Goal: Information Seeking & Learning: Learn about a topic

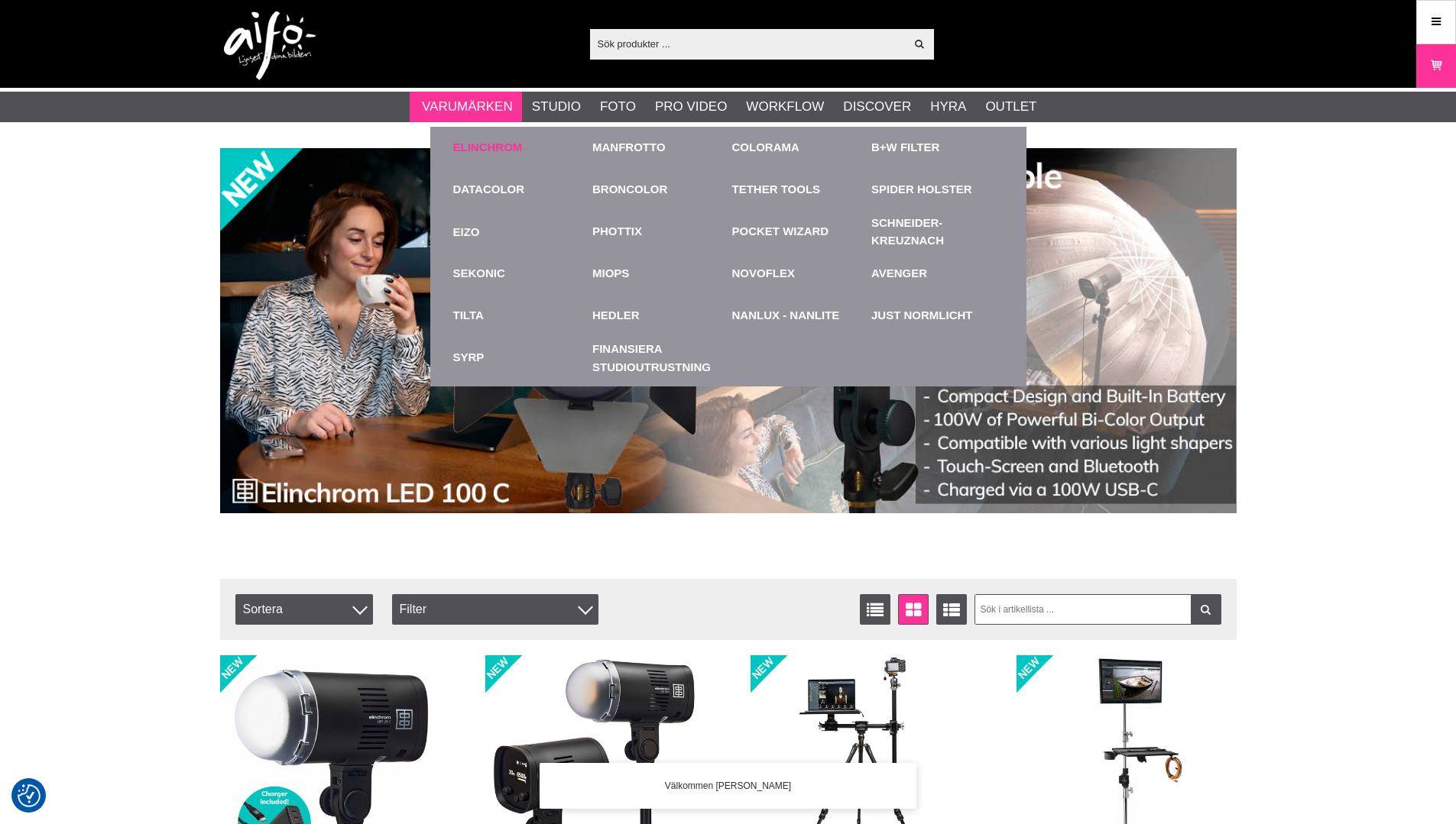
click at [500, 145] on link "Elinchrom" at bounding box center [488, 148] width 69 height 18
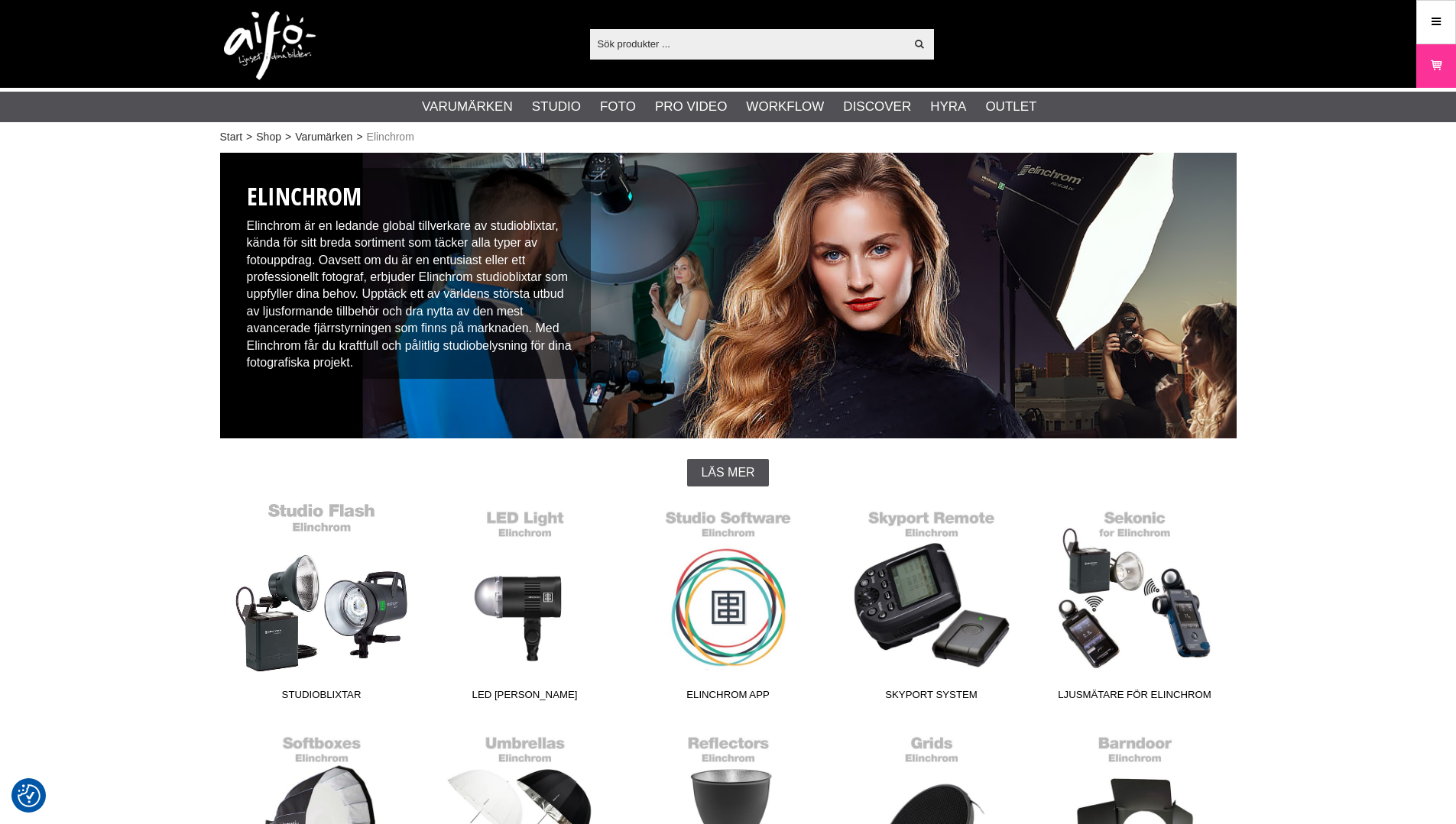
click at [381, 613] on link "Studioblixtar" at bounding box center [321, 605] width 203 height 206
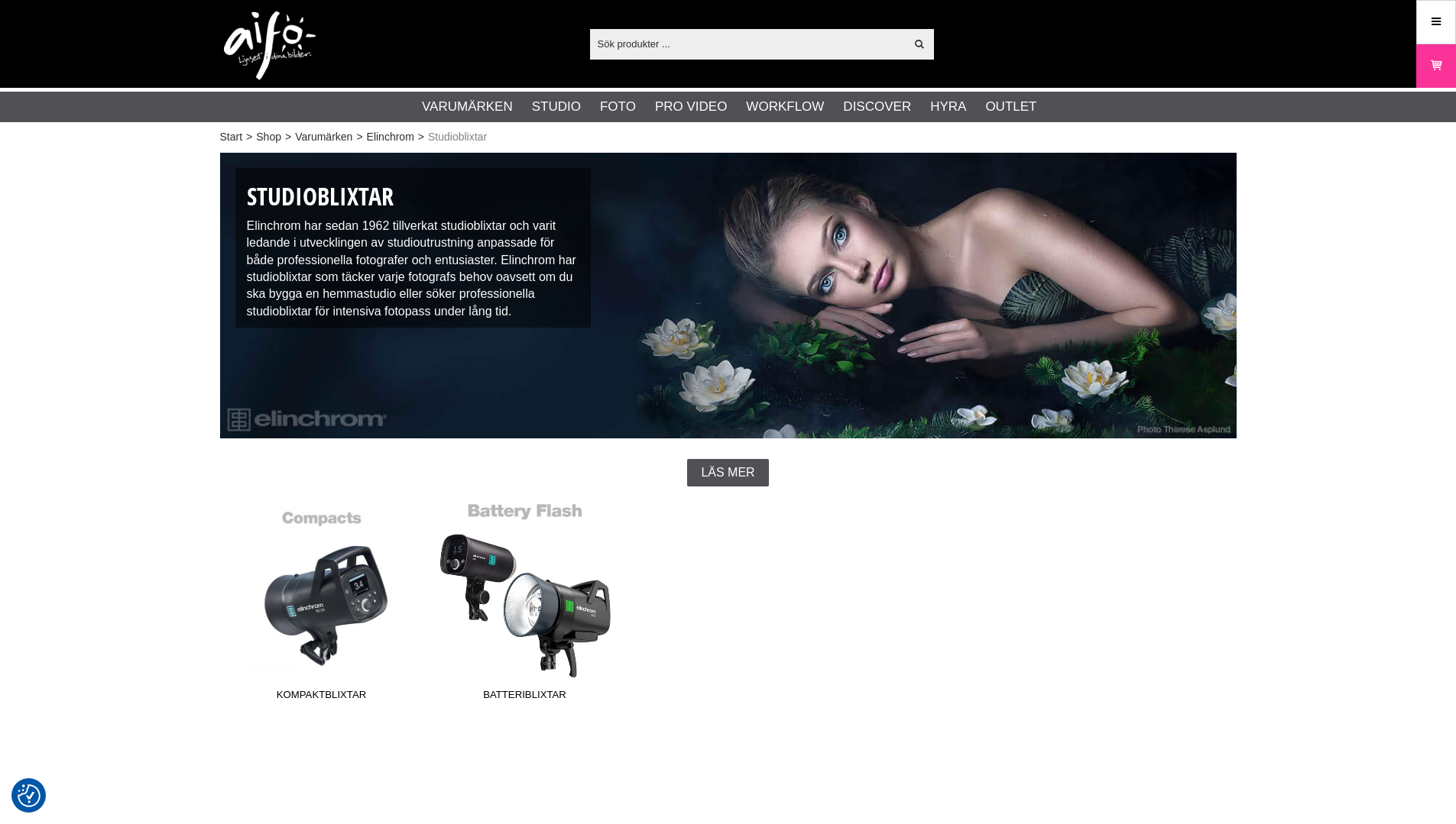
click at [569, 602] on link "Batteriblixtar" at bounding box center [525, 605] width 203 height 206
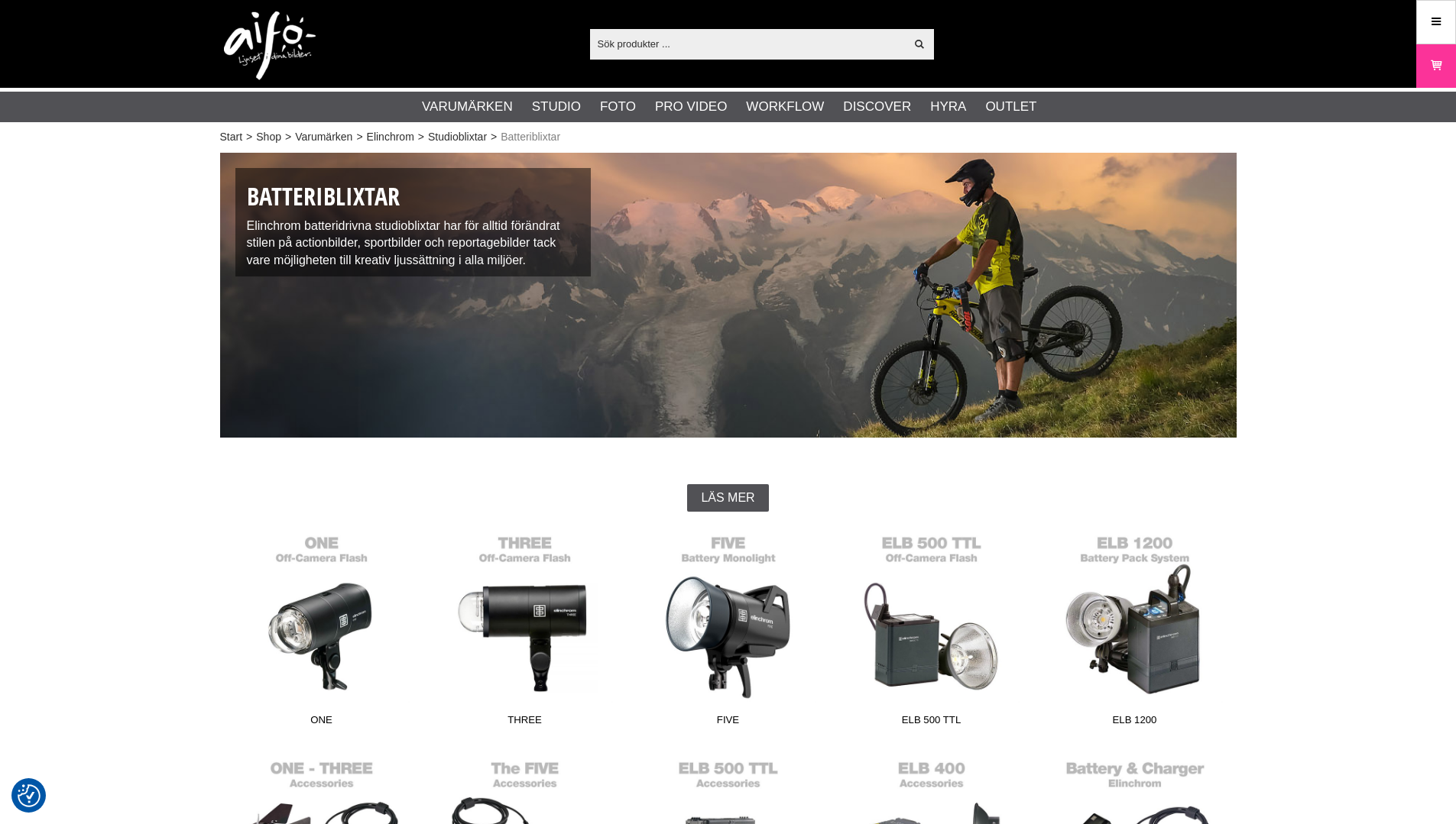
checkbox input "true"
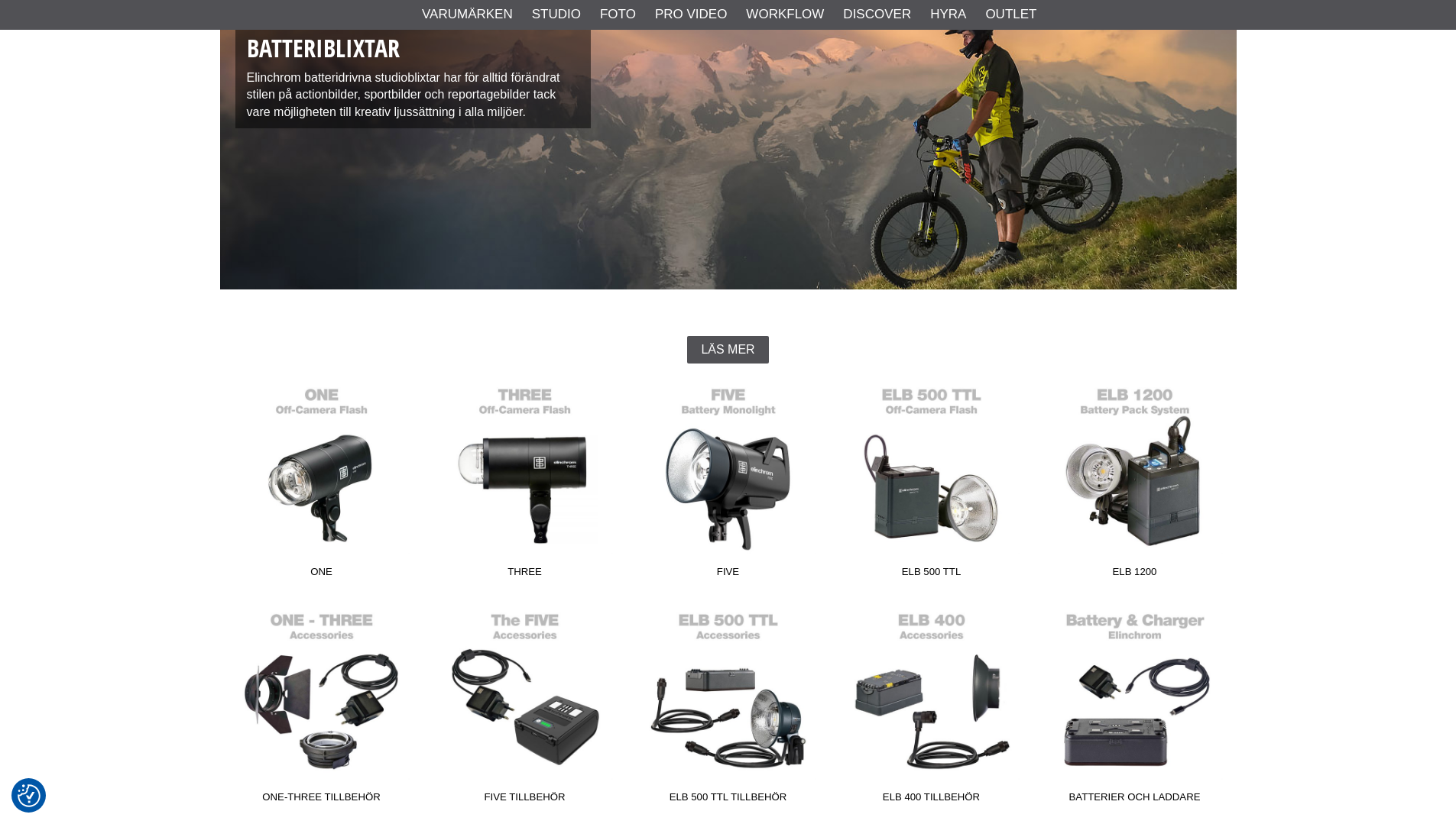
scroll to position [153, 0]
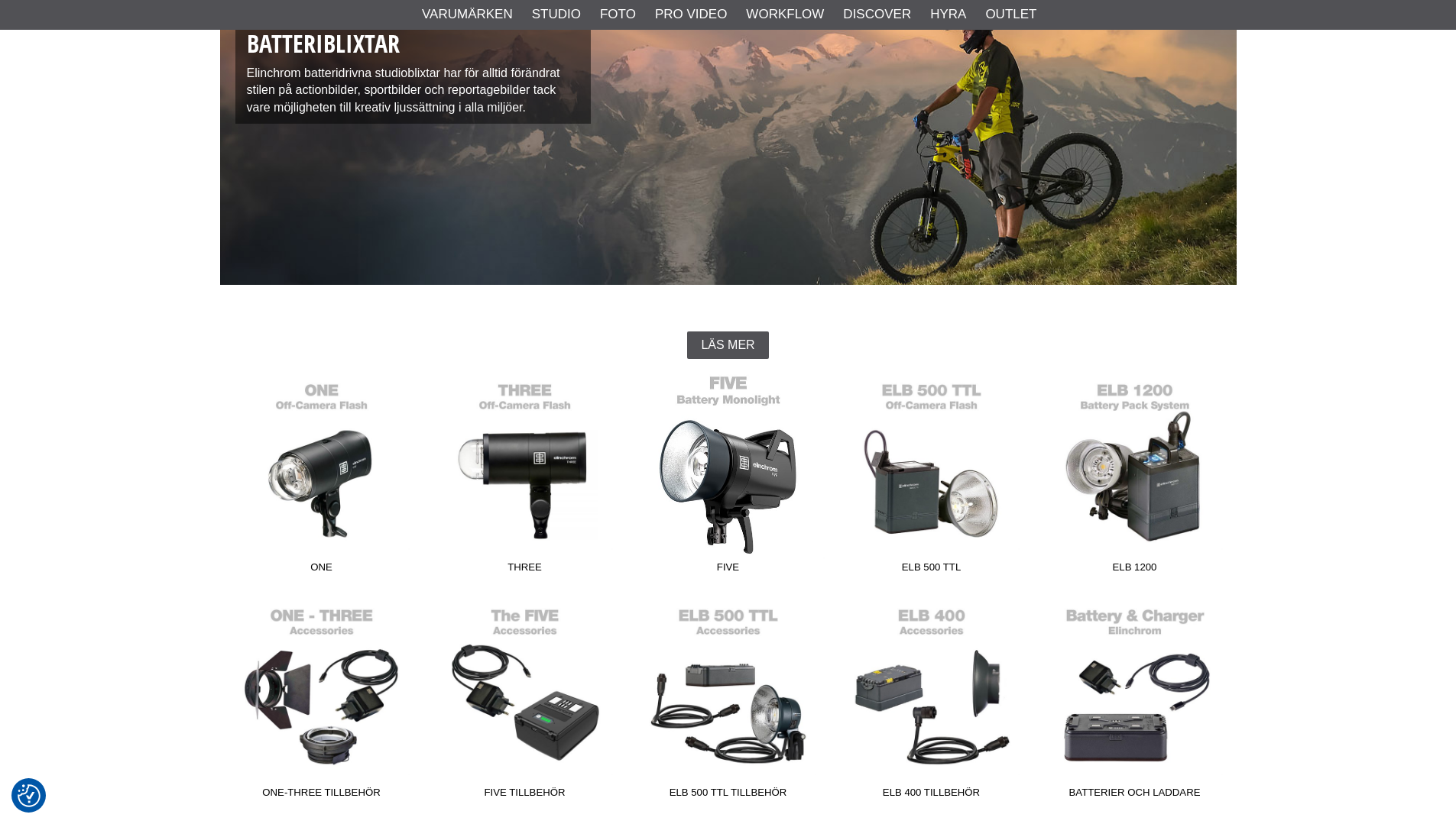
click at [746, 483] on link "FIVE" at bounding box center [728, 478] width 203 height 206
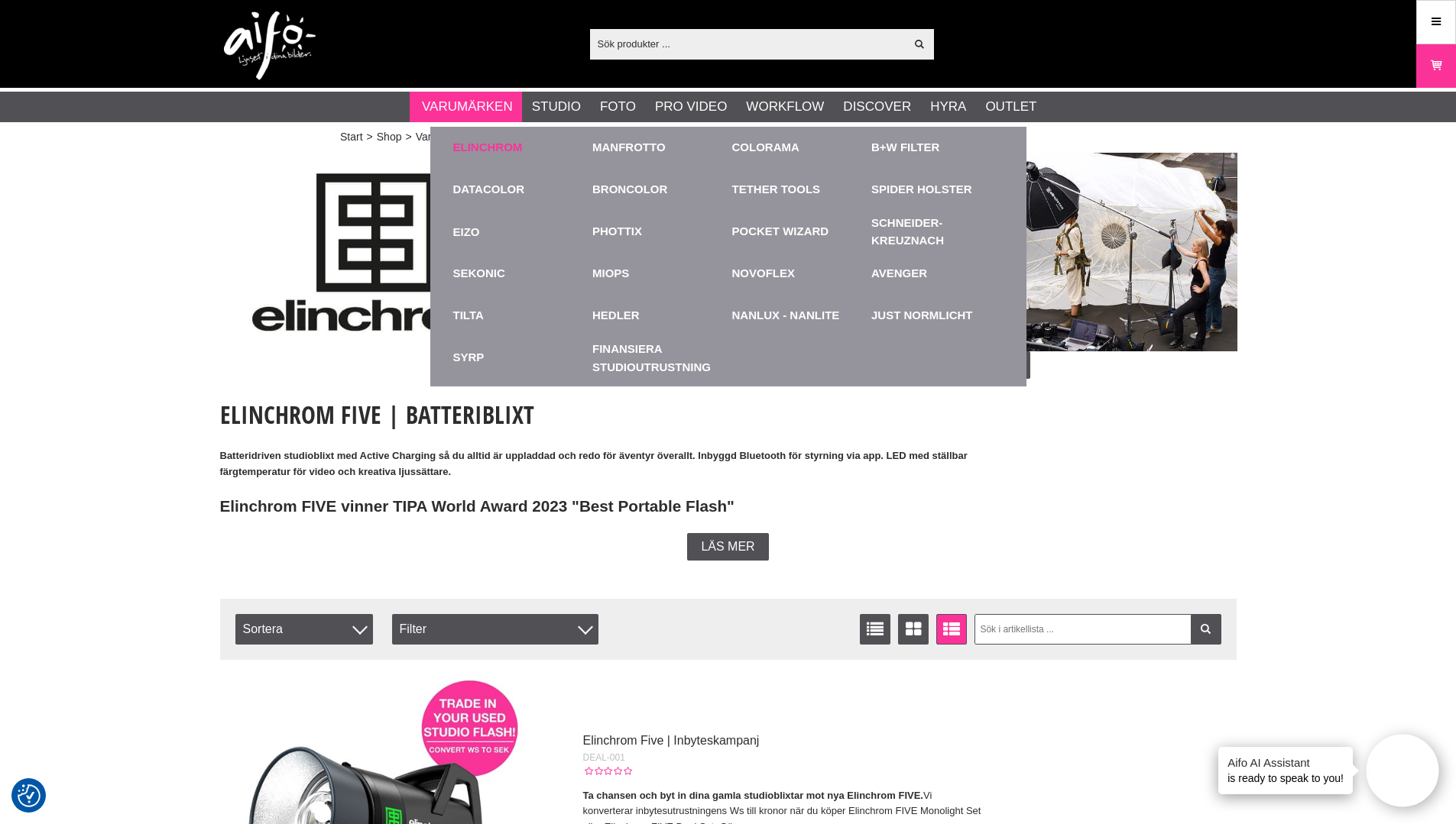
click at [485, 148] on link "Elinchrom" at bounding box center [488, 148] width 69 height 18
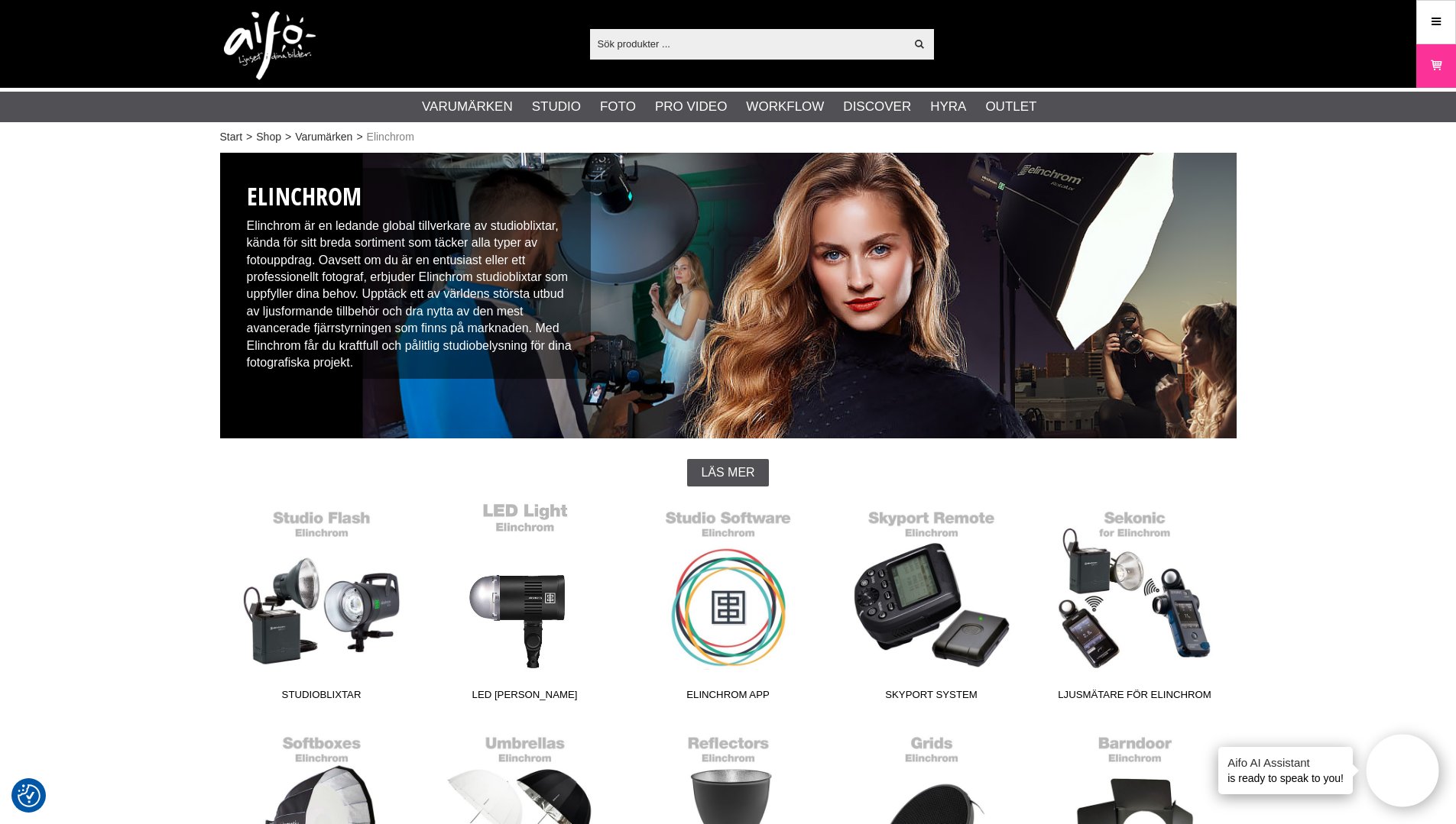
click at [511, 593] on link "LED [PERSON_NAME]" at bounding box center [525, 605] width 203 height 206
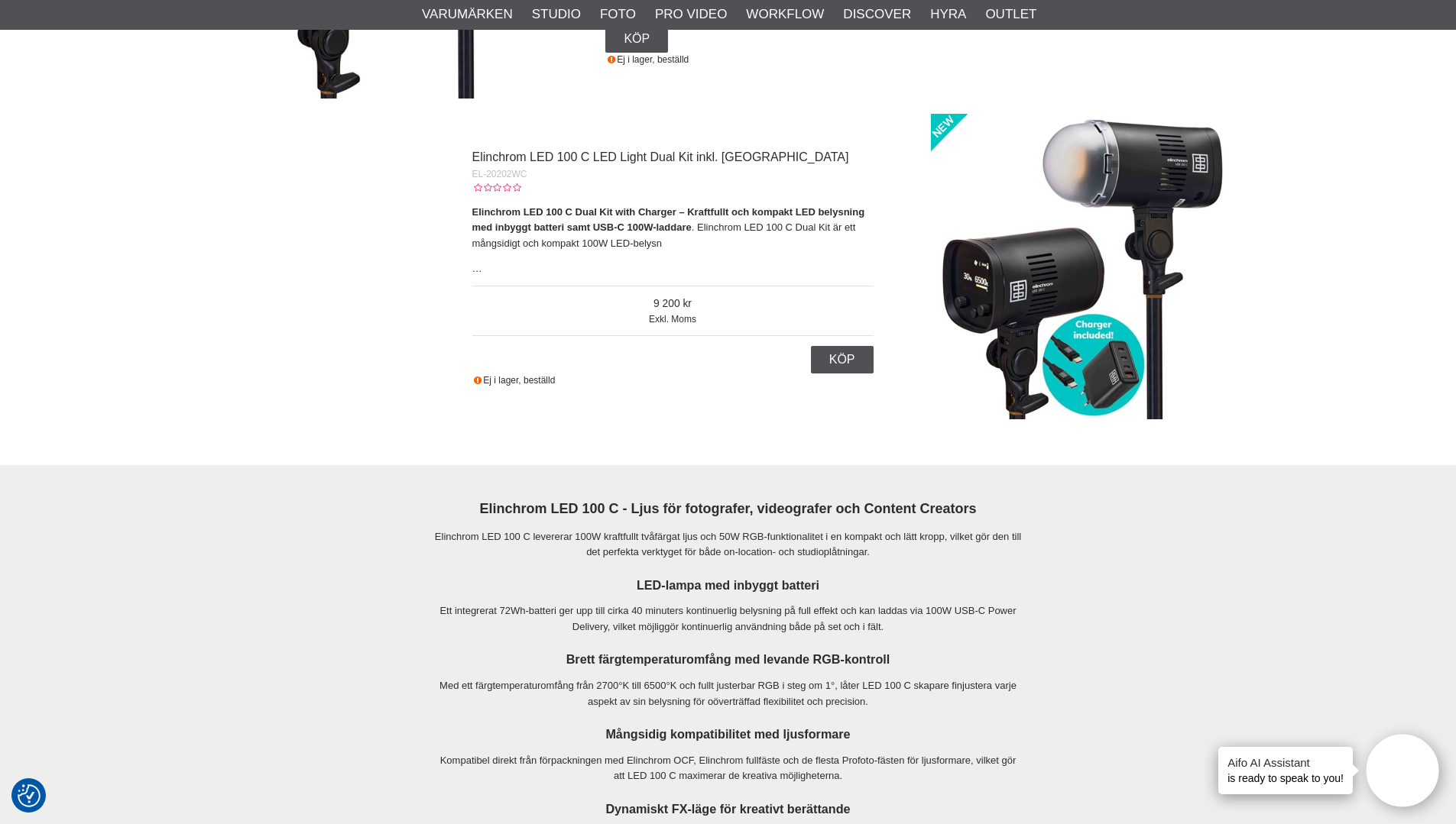
scroll to position [1528, 0]
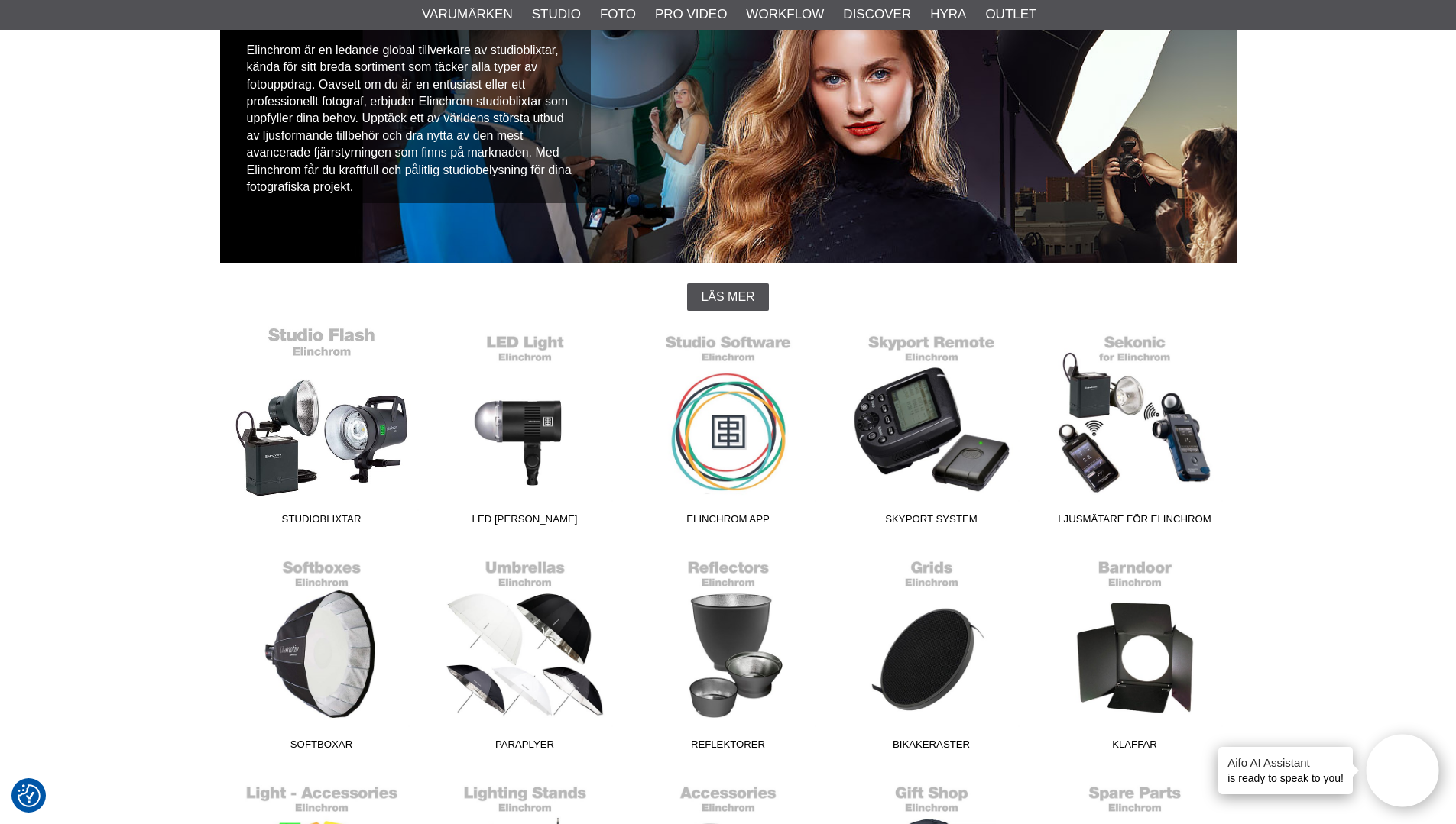
scroll to position [229, 0]
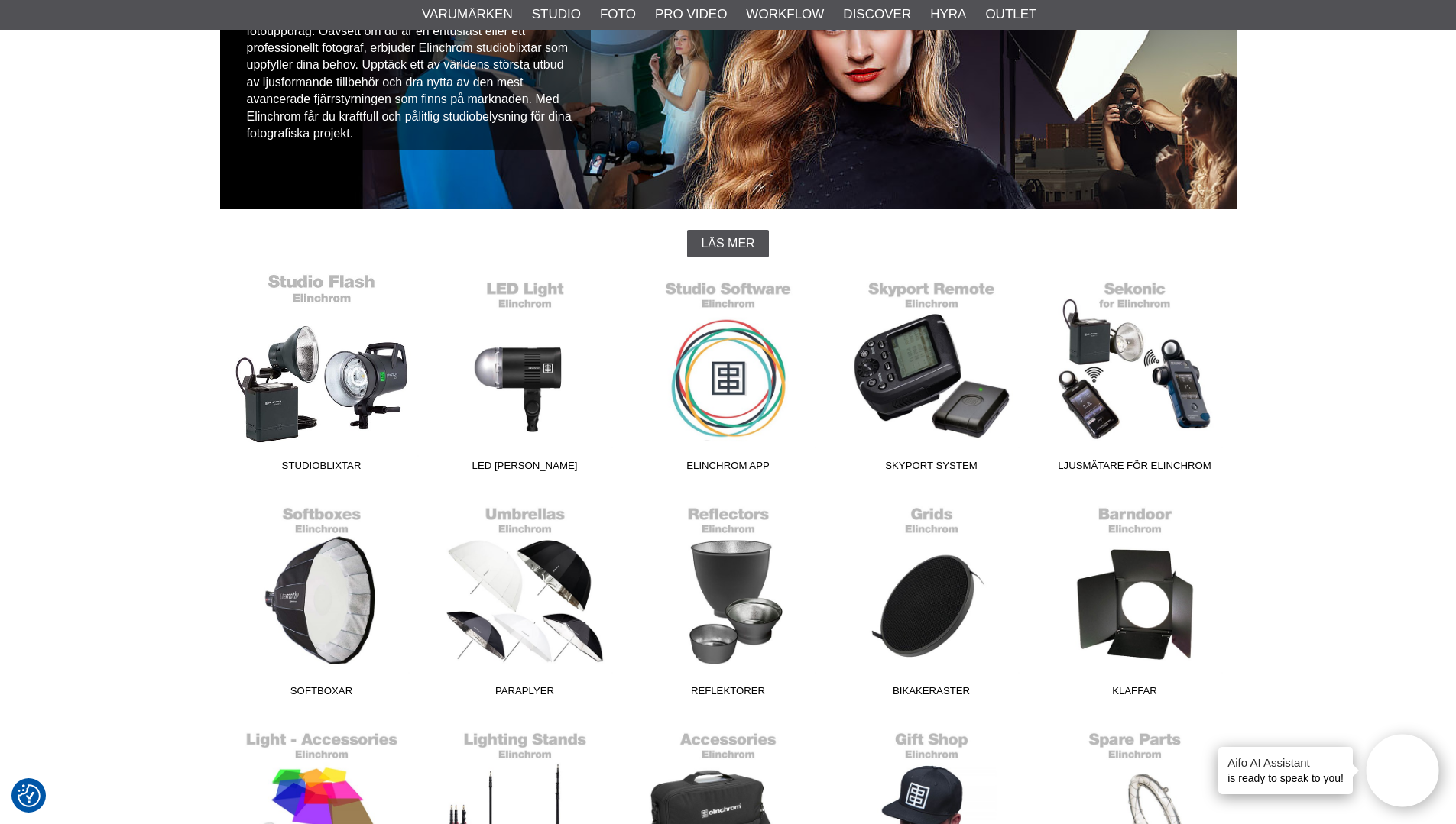
click at [345, 371] on link "Studioblixtar" at bounding box center [321, 376] width 203 height 206
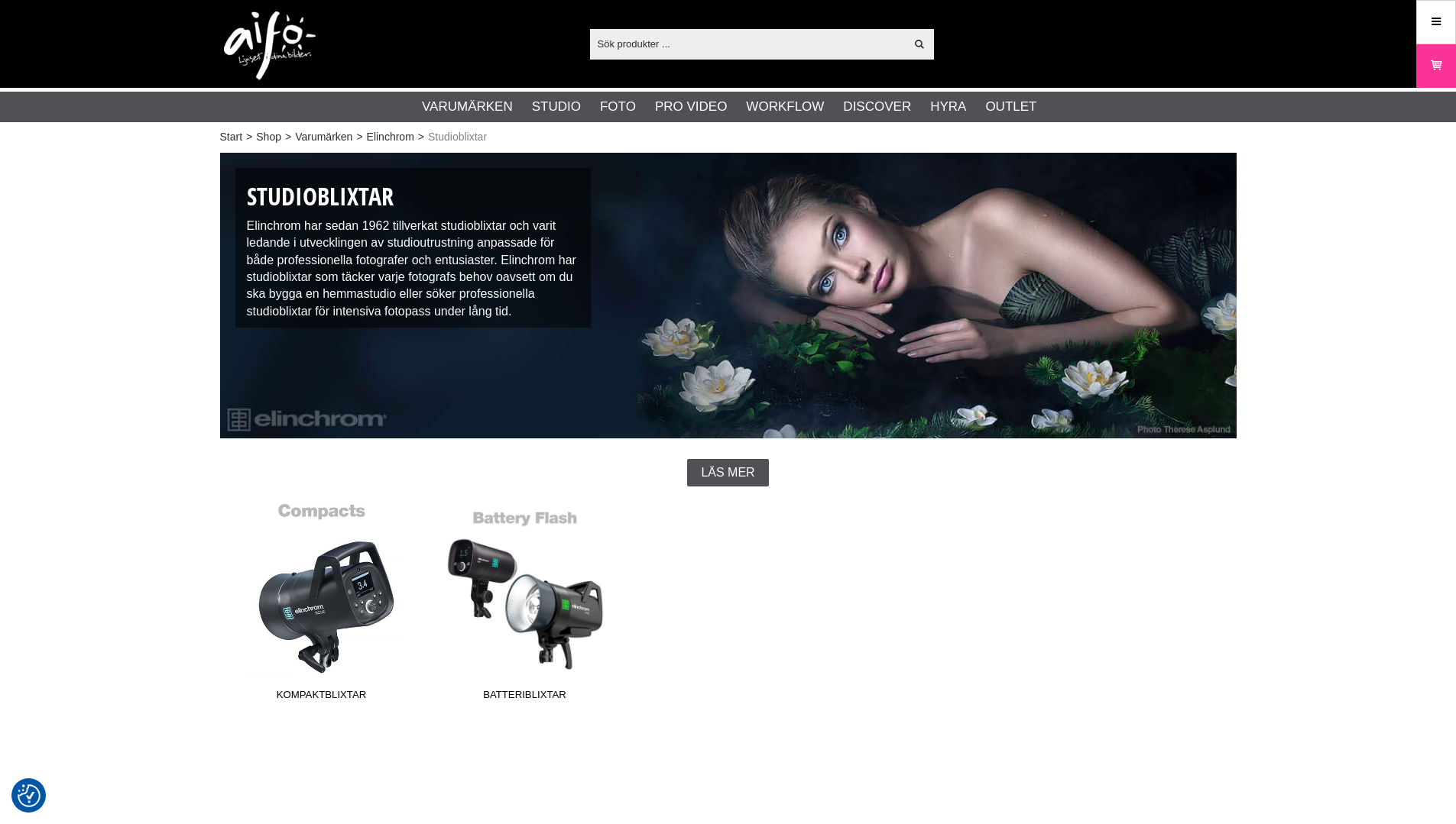
checkbox input "true"
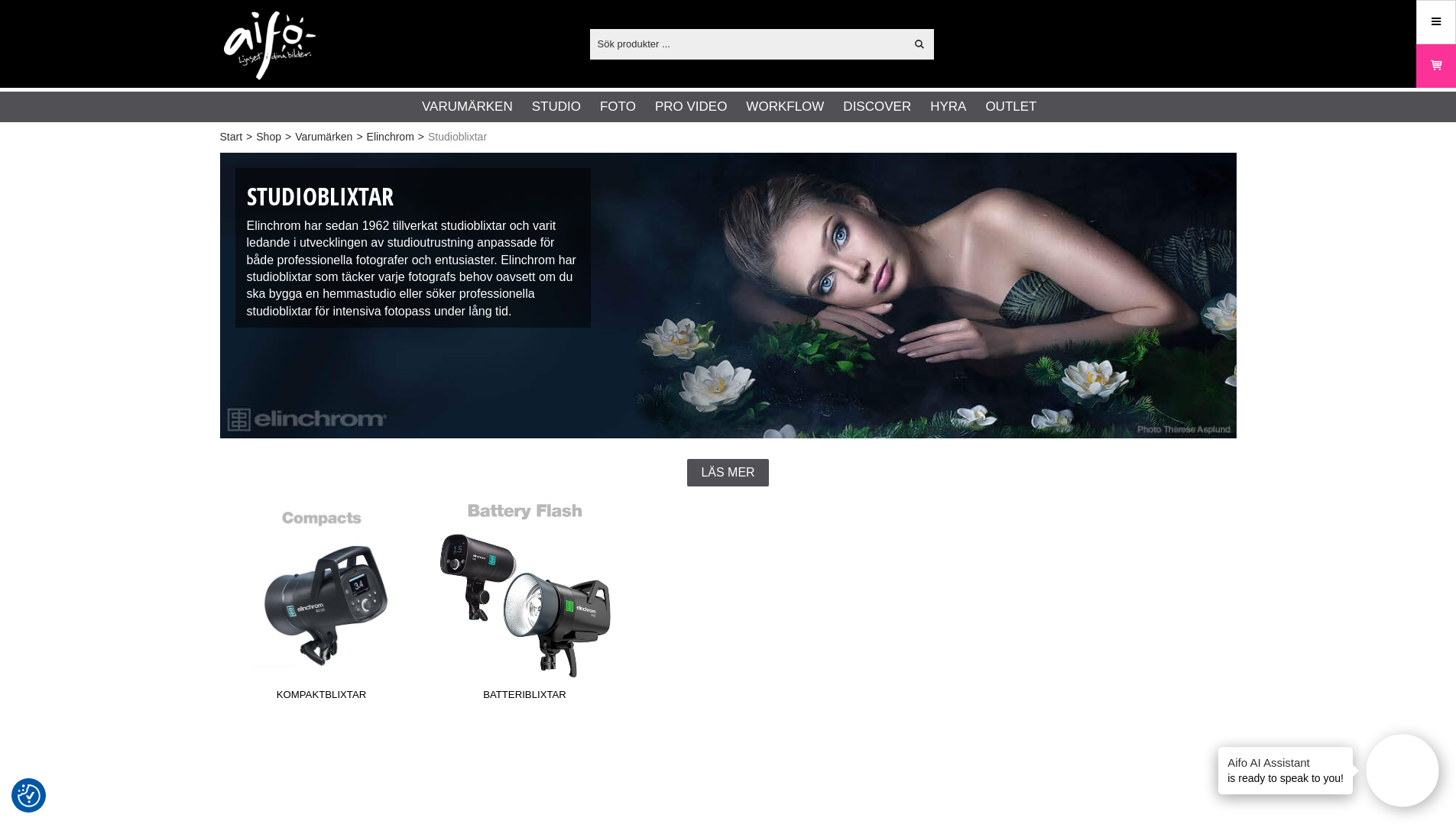
click at [535, 625] on link "Batteriblixtar" at bounding box center [525, 605] width 203 height 206
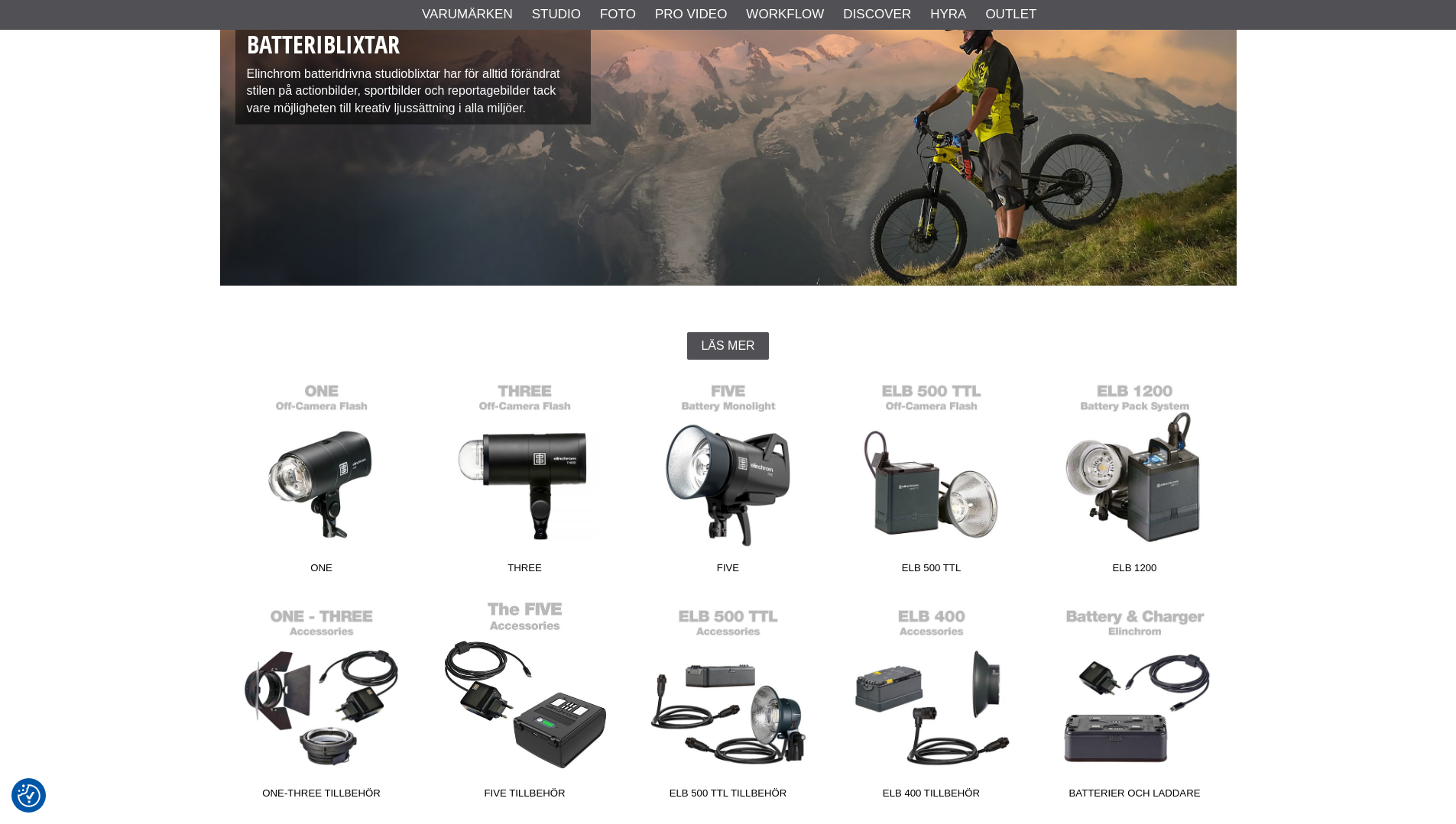
scroll to position [153, 0]
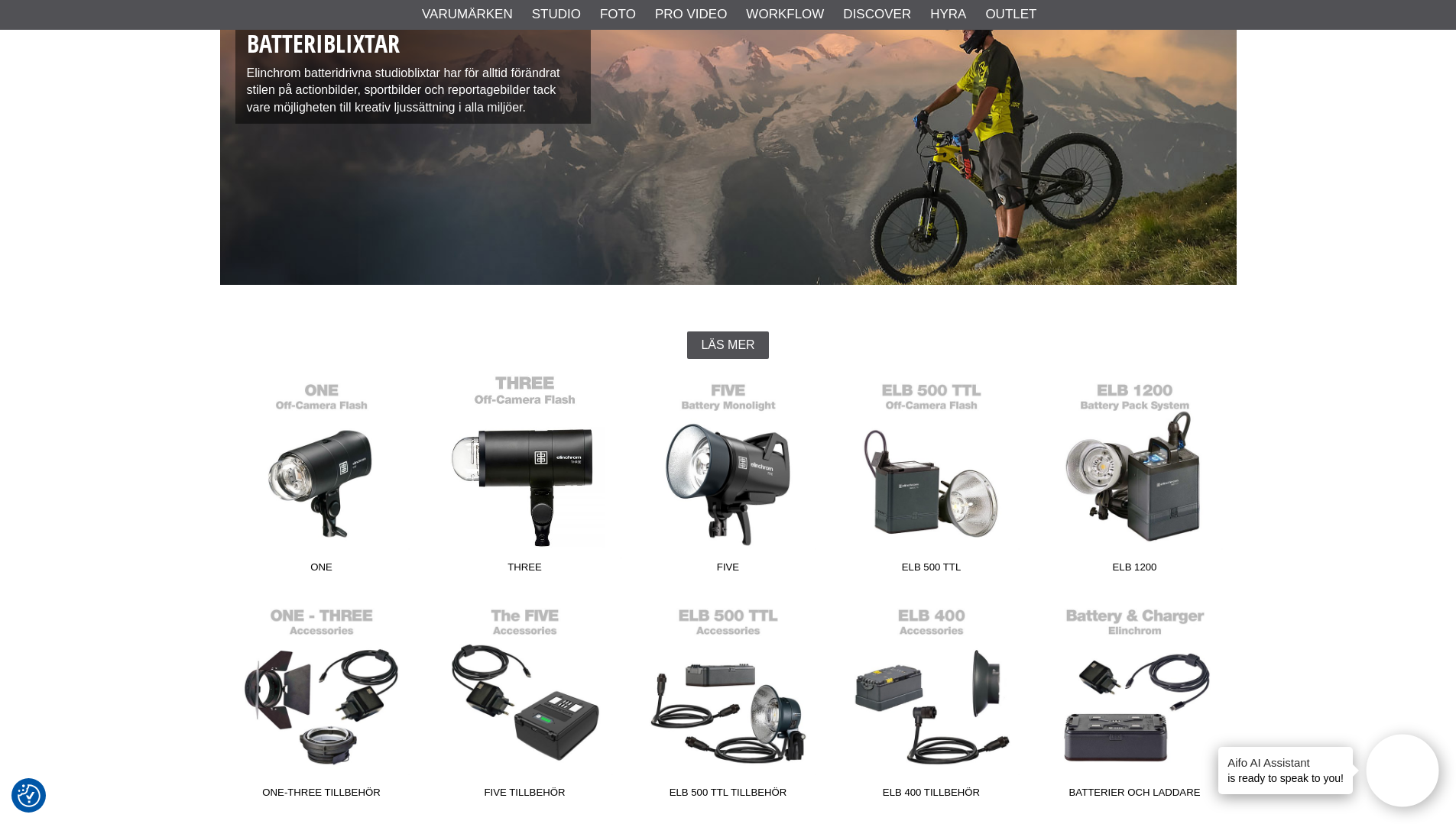
click at [522, 460] on link "THREE" at bounding box center [525, 478] width 203 height 206
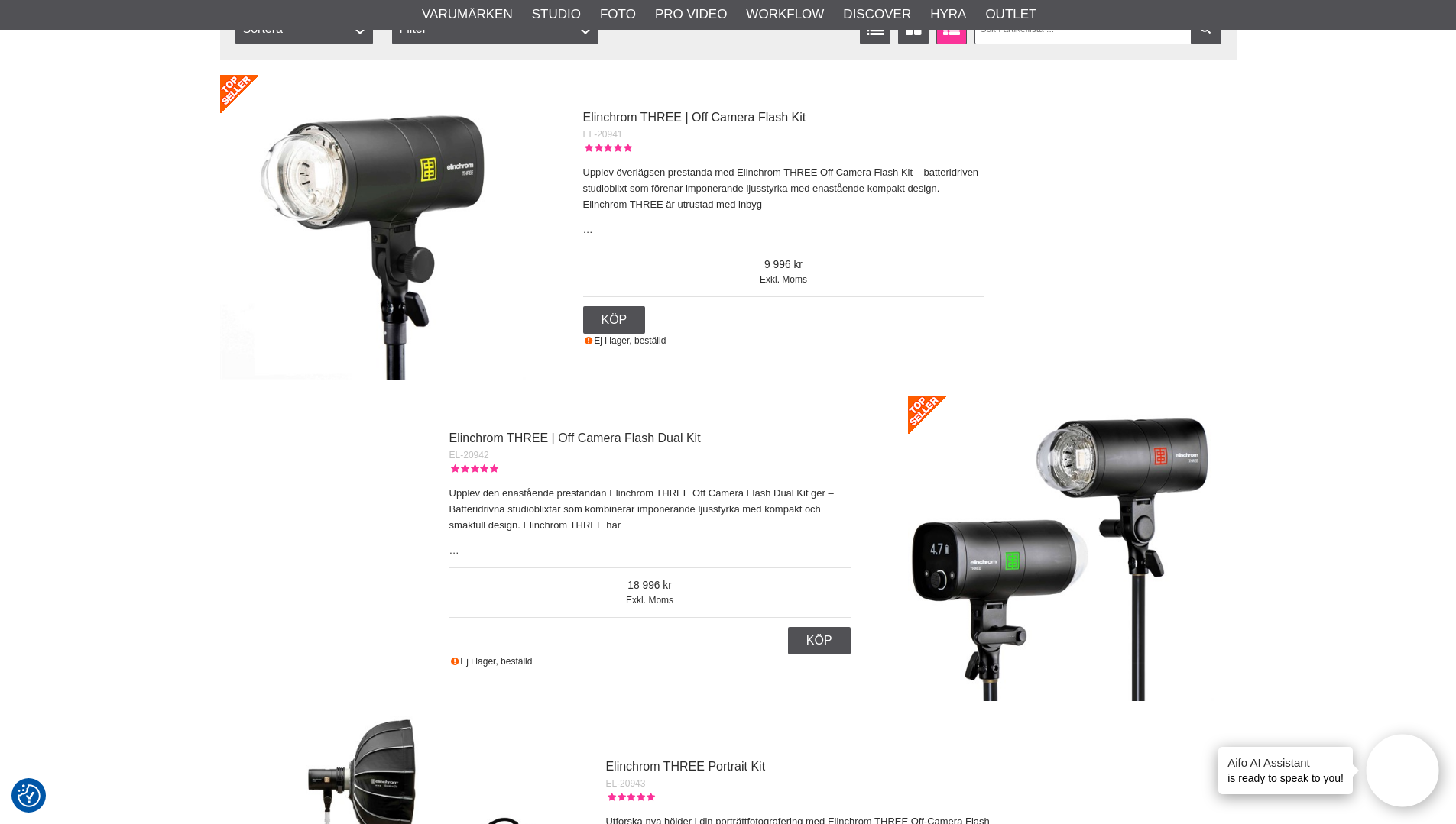
scroll to position [458, 0]
